Goal: Transaction & Acquisition: Purchase product/service

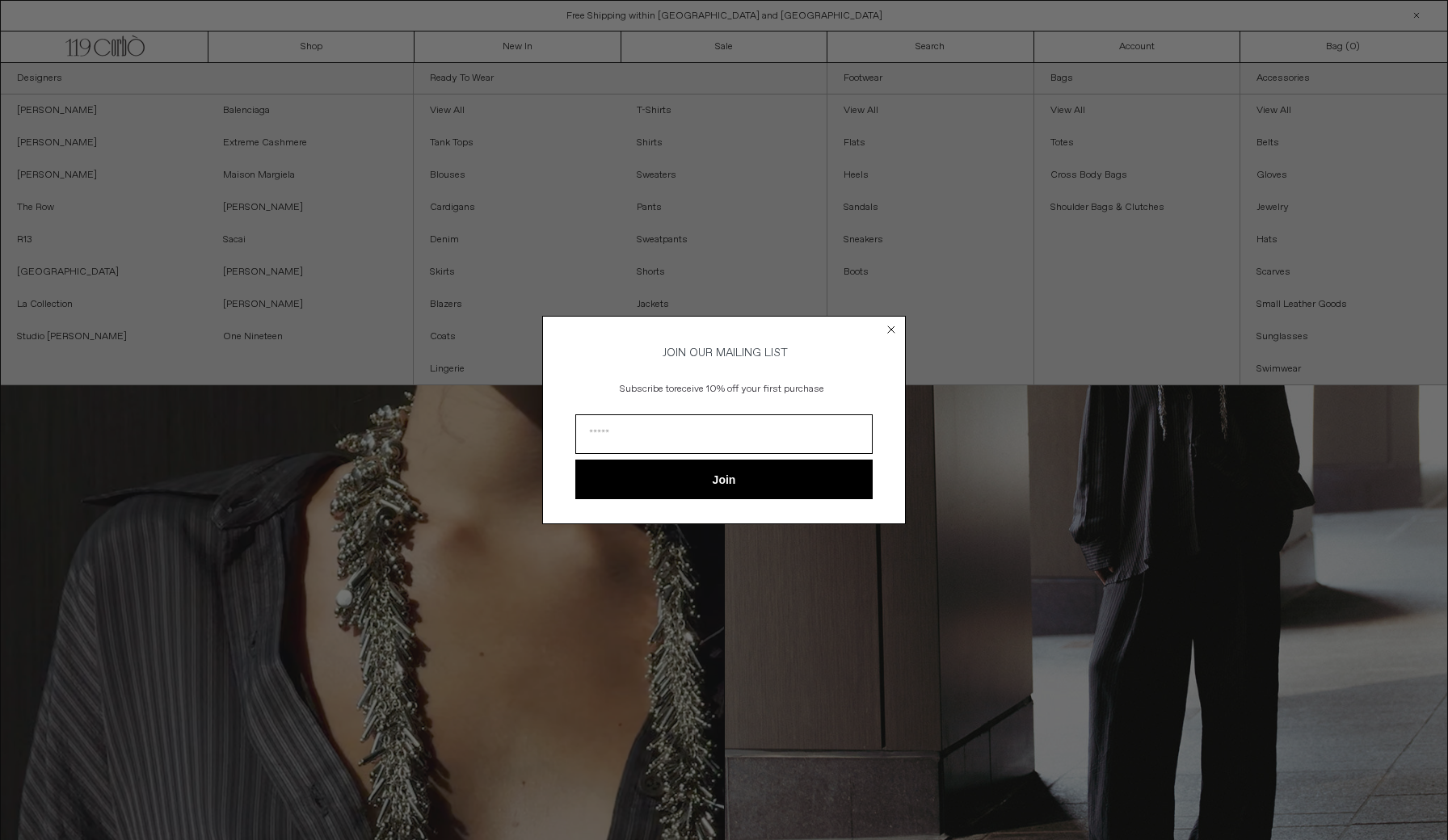
click at [892, 322] on circle "Close dialog" at bounding box center [892, 329] width 16 height 16
click at [892, 327] on icon "Close dialog" at bounding box center [891, 329] width 7 height 7
click at [888, 326] on circle "Close dialog" at bounding box center [892, 329] width 16 height 16
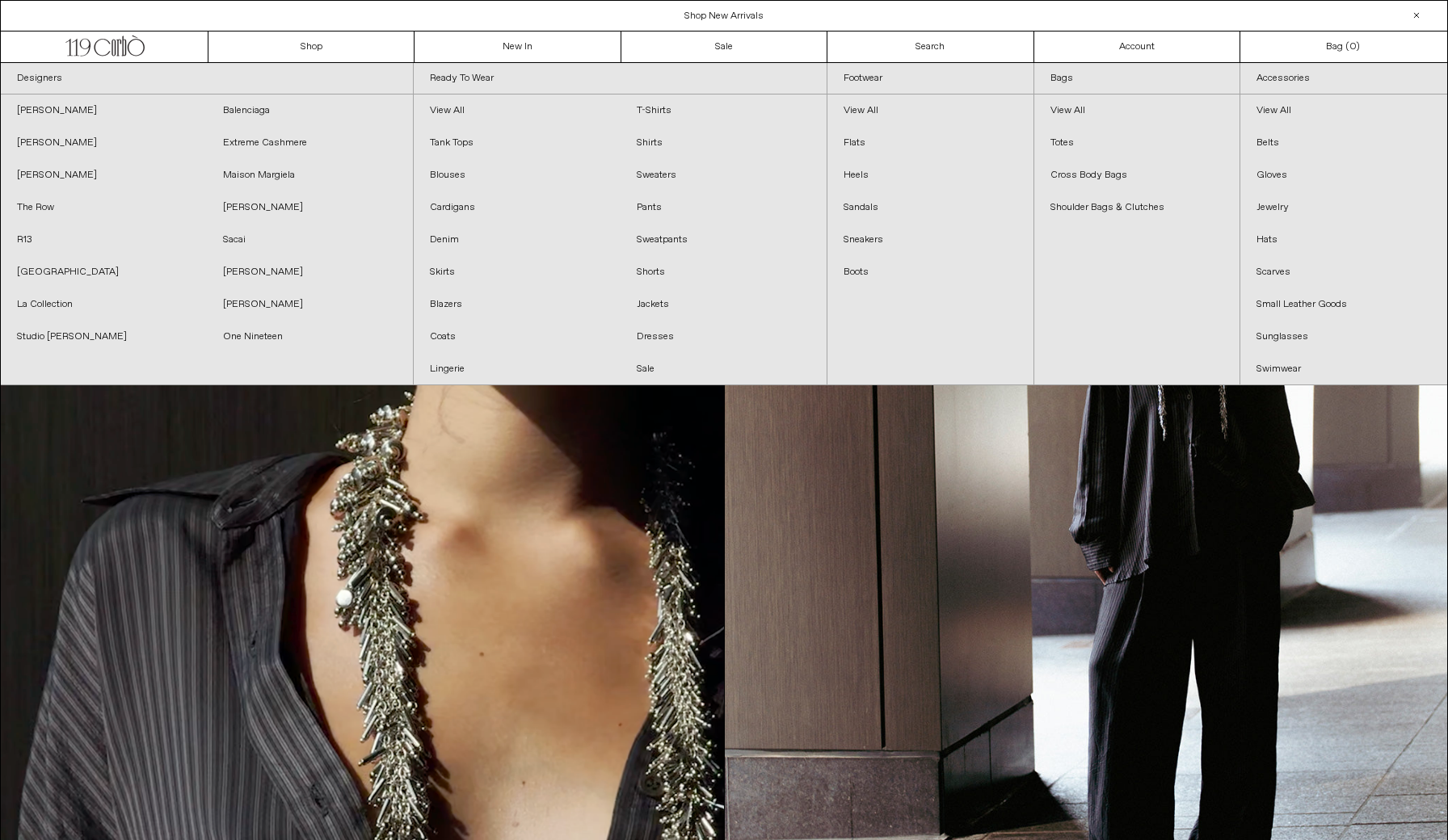
click at [888, 324] on div "Close dialog JOIN OUR MAILING LIST Subscribe to receive 10% off your first purc…" at bounding box center [723, 444] width 363 height 240
click at [675, 334] on link "Dresses" at bounding box center [723, 336] width 206 height 32
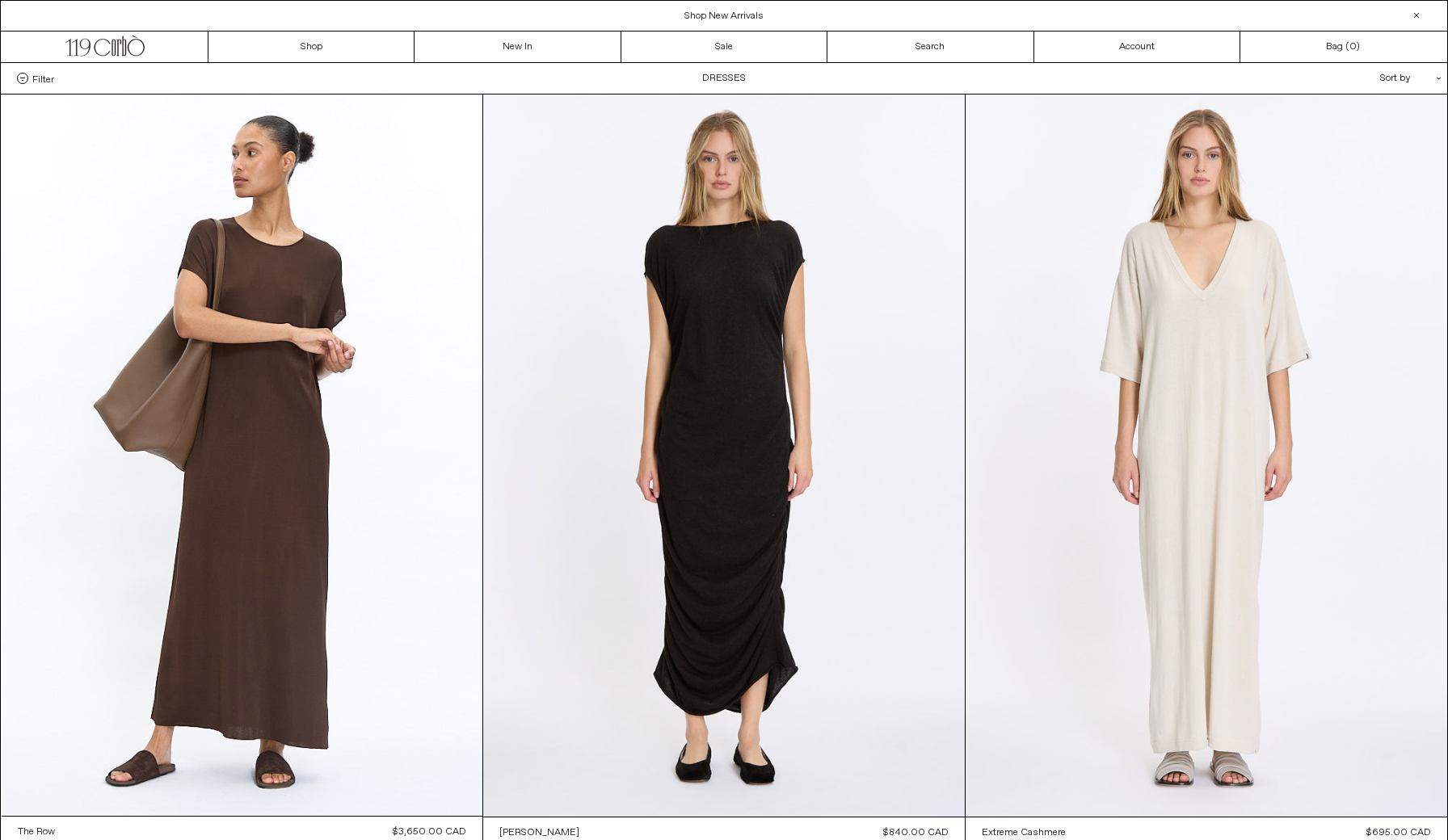
click at [28, 83] on label "Filter" at bounding box center [36, 78] width 37 height 12
click at [0, 0] on select "**********" at bounding box center [0, 0] width 0 height 0
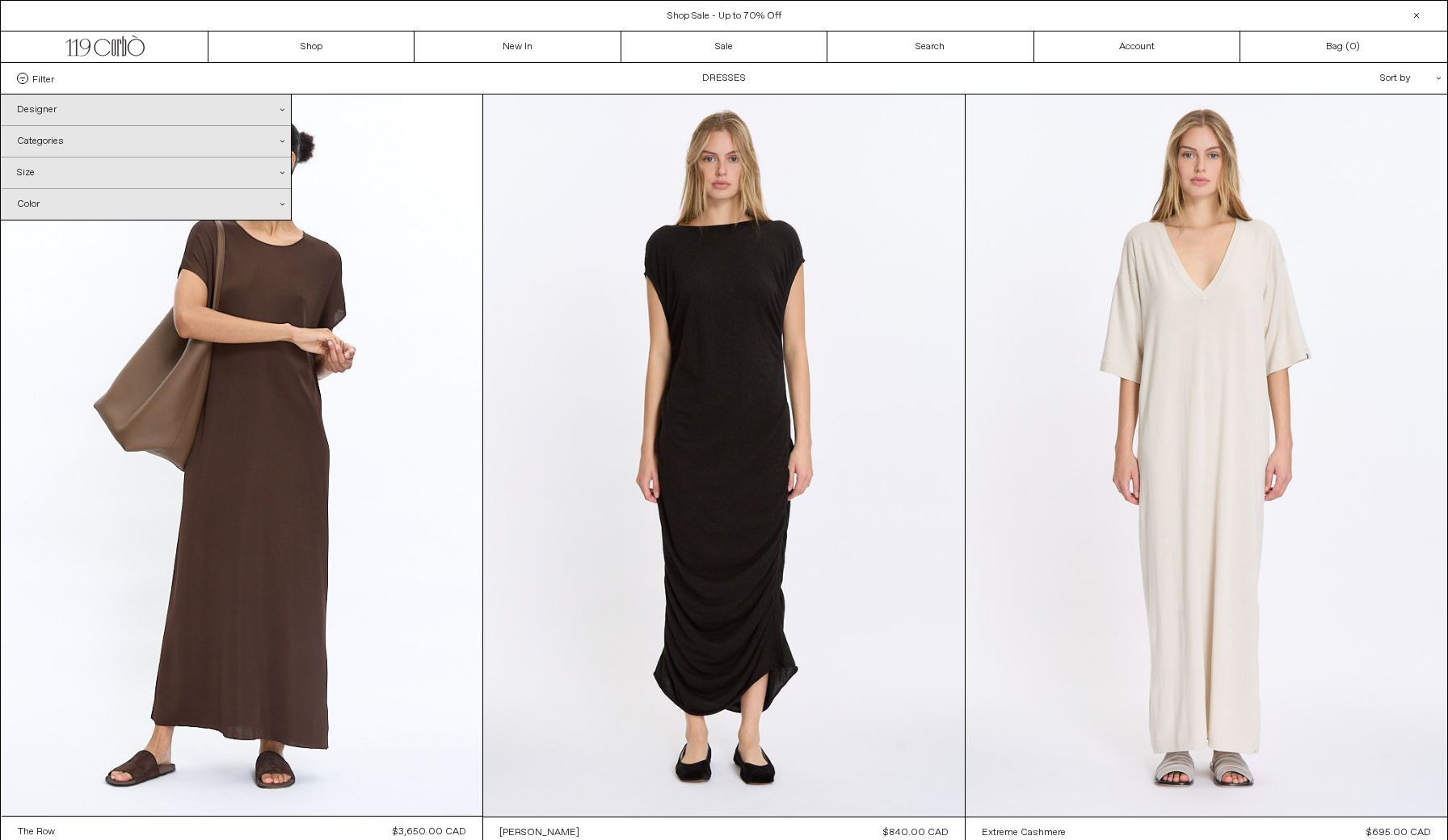
click at [108, 204] on div "Color .cls-1{fill:#231f20}" at bounding box center [145, 204] width 290 height 31
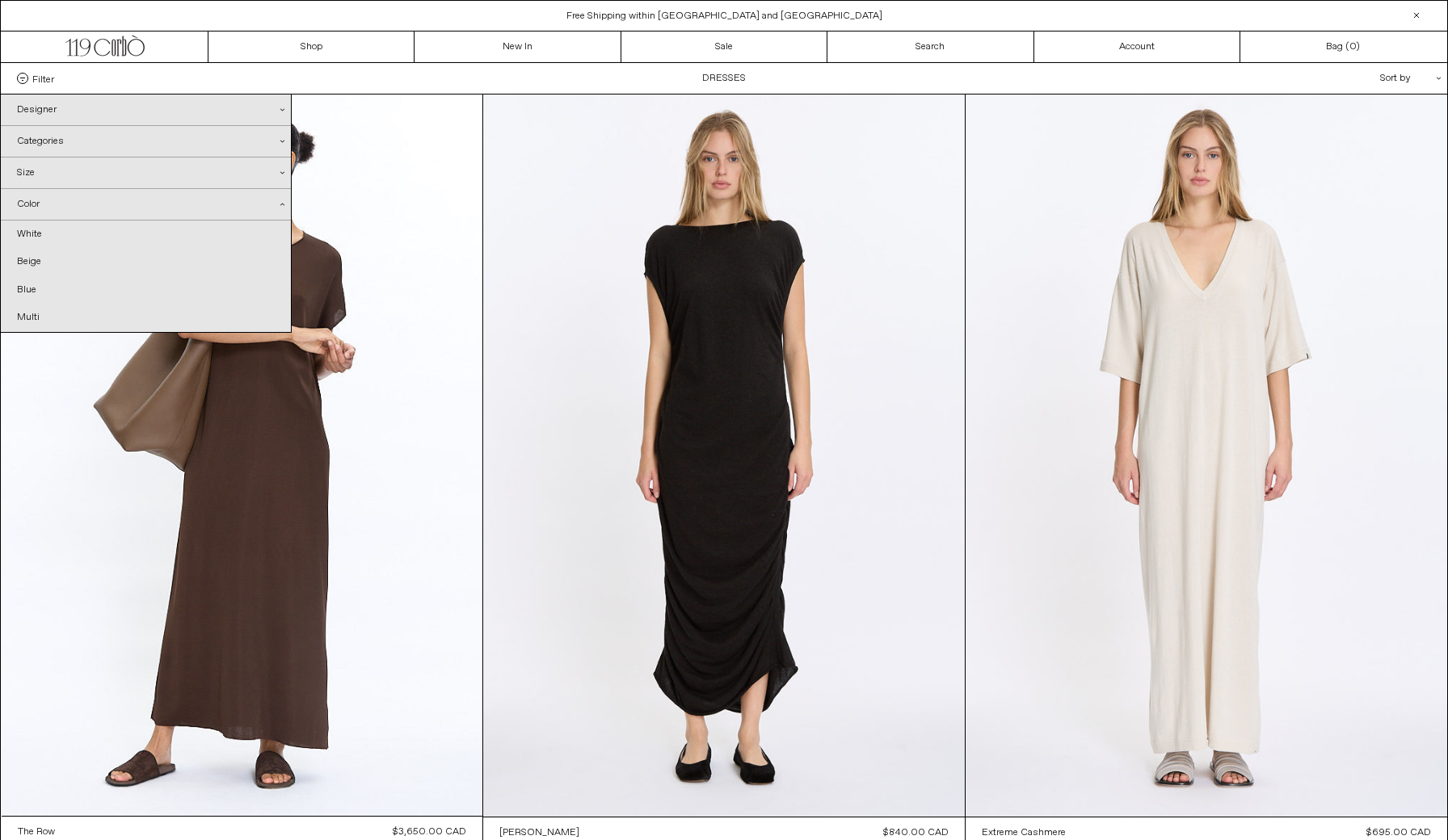
click at [119, 79] on div "Filter Designer .cls-1{fill:#231f20} Balenciaga Dries Van Noten Extreme Cashmere" at bounding box center [724, 78] width 1447 height 31
click at [1410, 69] on div "Sort by .cls-1{fill:#231f20}" at bounding box center [1359, 78] width 145 height 31
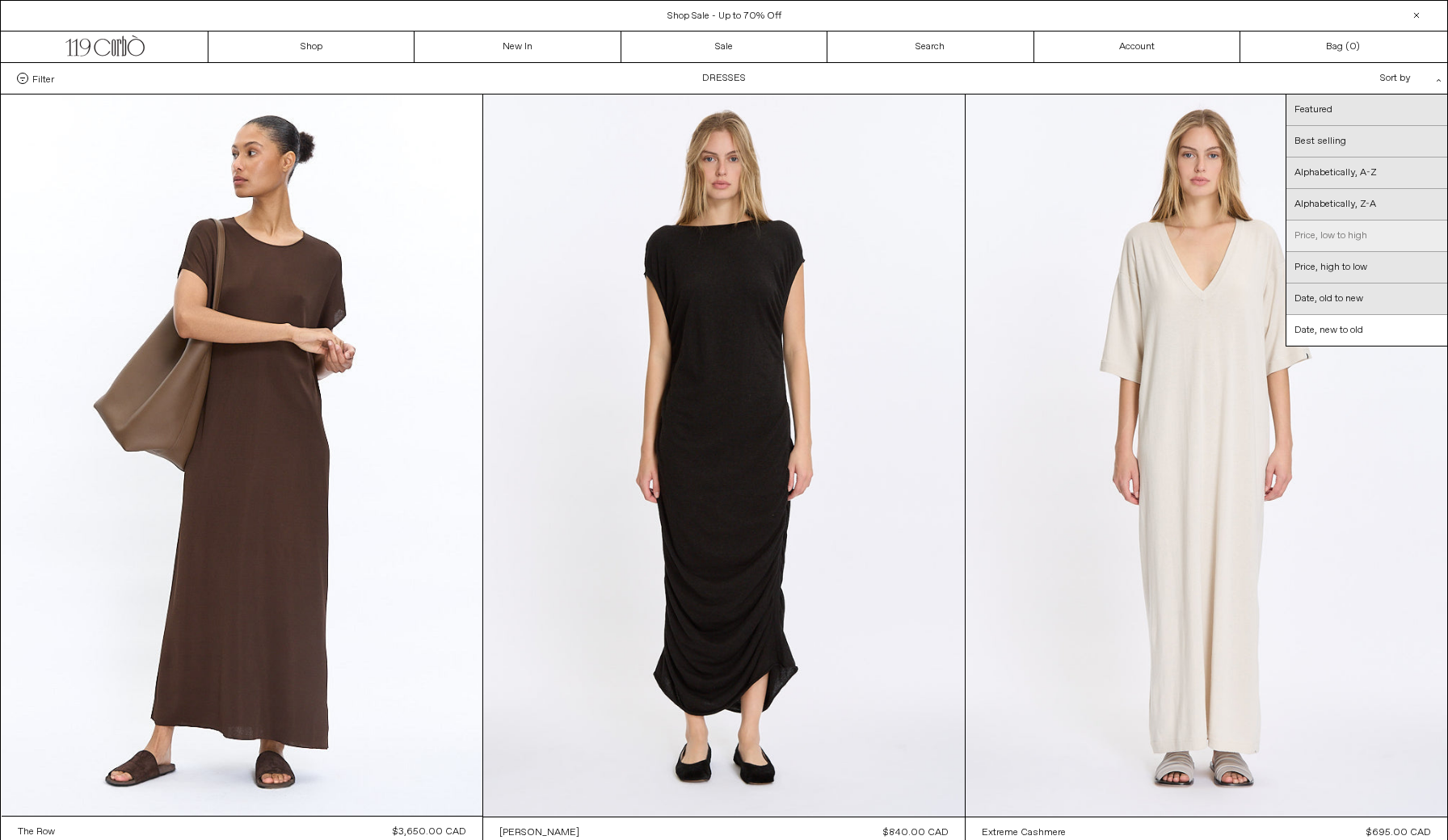
click at [1379, 239] on link "Price, low to high" at bounding box center [1367, 236] width 161 height 32
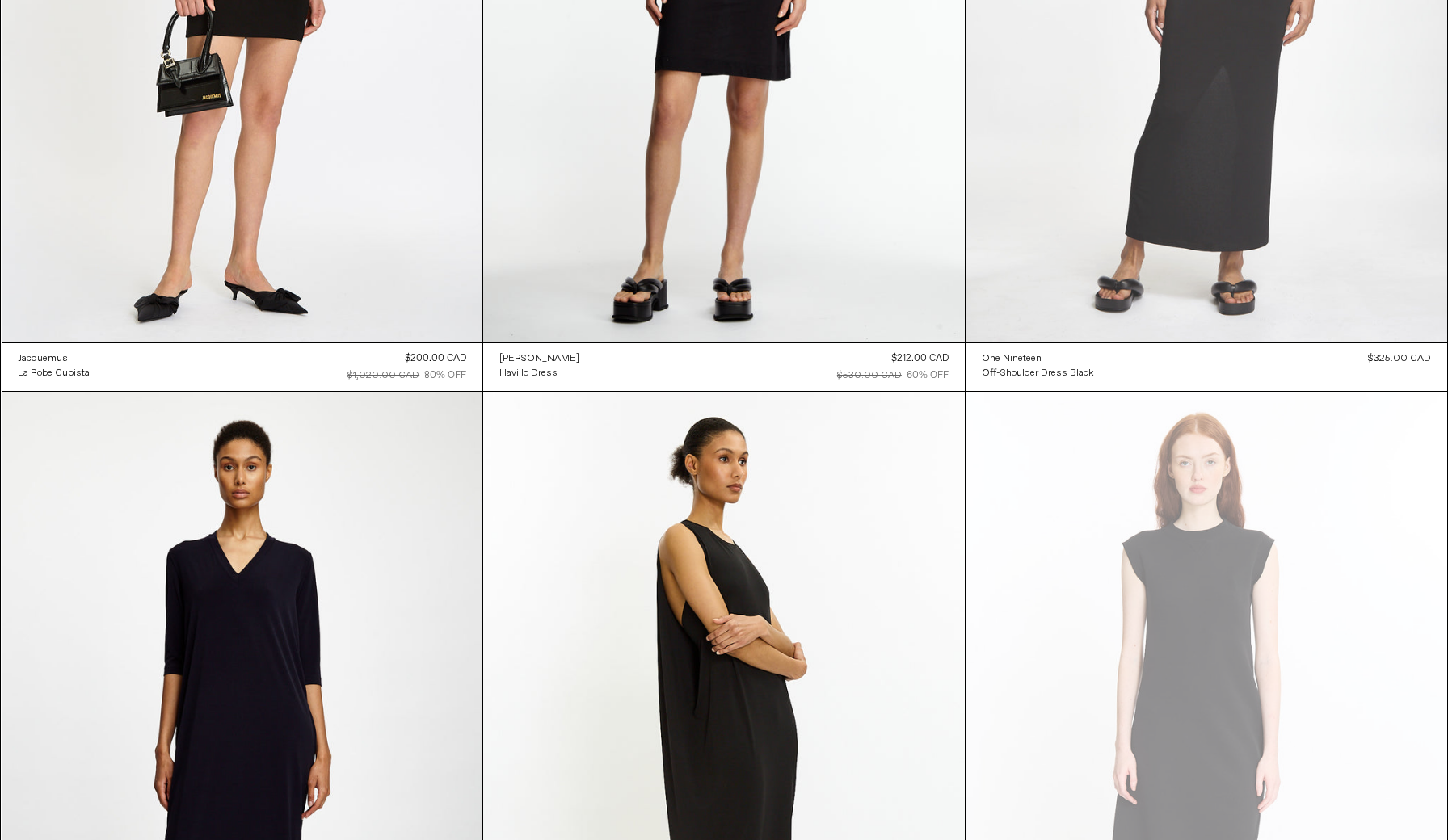
scroll to position [1247, 0]
